Goal: Task Accomplishment & Management: Complete application form

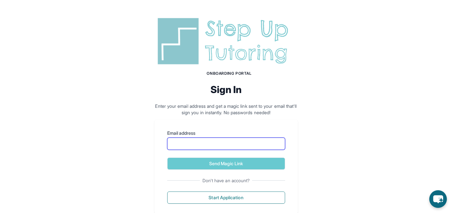
click at [249, 145] on input "Email address" at bounding box center [226, 143] width 118 height 12
type input "**********"
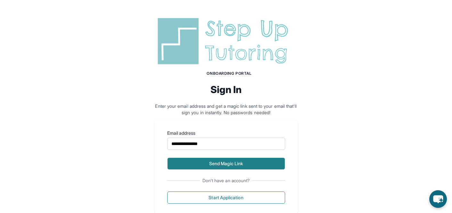
click at [242, 162] on button "Send Magic Link" at bounding box center [226, 163] width 118 height 12
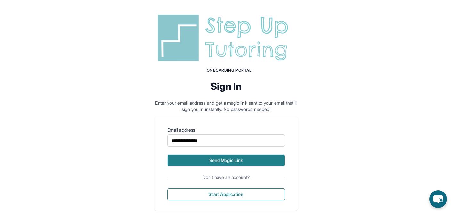
scroll to position [46, 0]
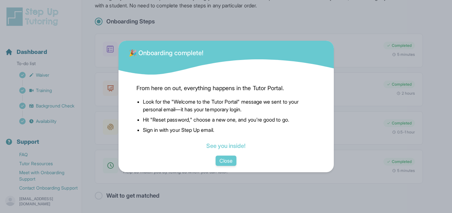
scroll to position [29, 0]
click at [224, 159] on button "Close" at bounding box center [225, 160] width 21 height 10
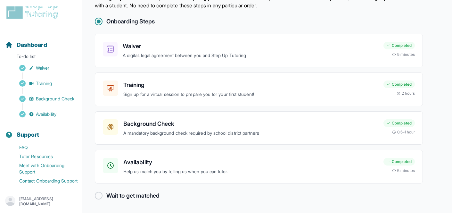
scroll to position [0, 0]
